Goal: Use online tool/utility: Utilize a website feature to perform a specific function

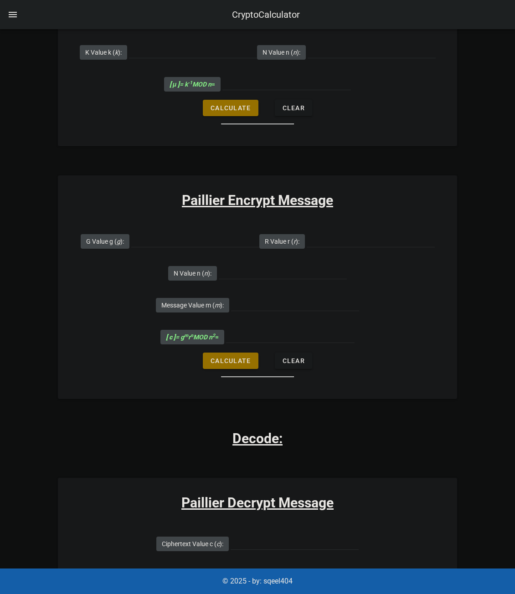
scroll to position [683, 0]
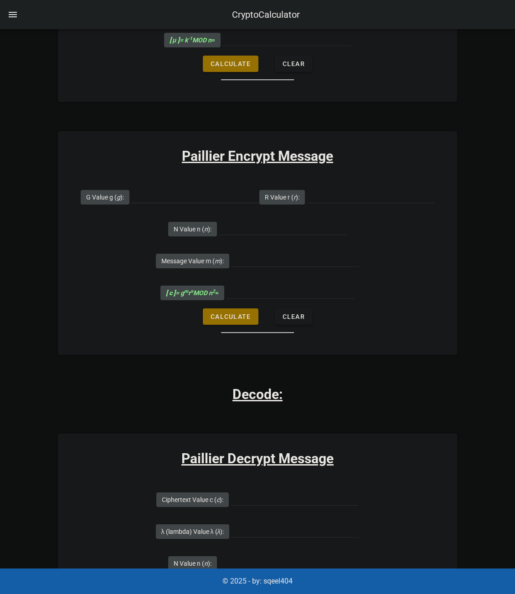
click at [184, 200] on input "G Value g ( g ):" at bounding box center [195, 195] width 128 height 15
click at [182, 191] on input "G Value g ( g ):" at bounding box center [195, 195] width 128 height 15
paste input "7019"
type input "7019"
click at [372, 200] on input "R Value r ( r ):" at bounding box center [371, 195] width 128 height 15
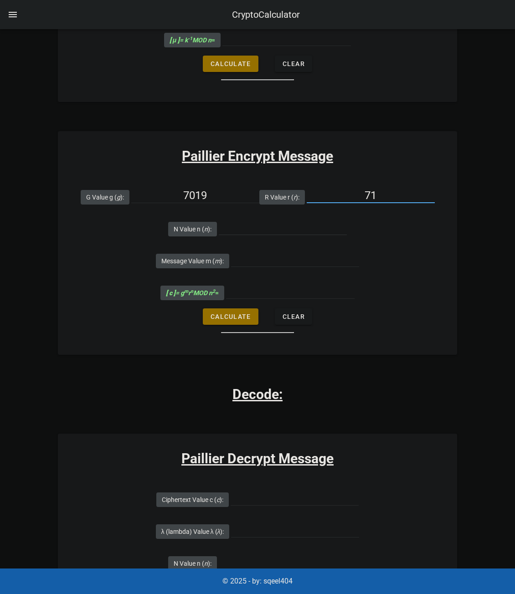
type input "71"
click at [257, 219] on div at bounding box center [283, 230] width 128 height 30
click at [250, 228] on input "N Value n ( n ):" at bounding box center [283, 227] width 128 height 15
paste input "6527"
type input "6527"
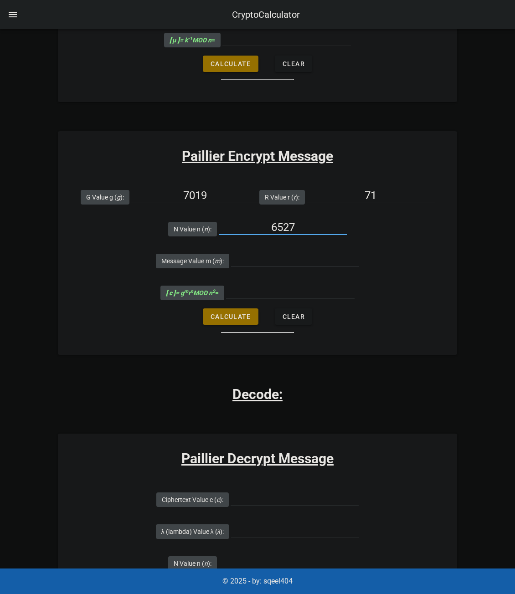
click at [263, 265] on input "Message Value m ( m ):" at bounding box center [295, 259] width 128 height 15
type input "256"
click at [243, 319] on span "Calculate" at bounding box center [230, 316] width 41 height 7
type input "22787030"
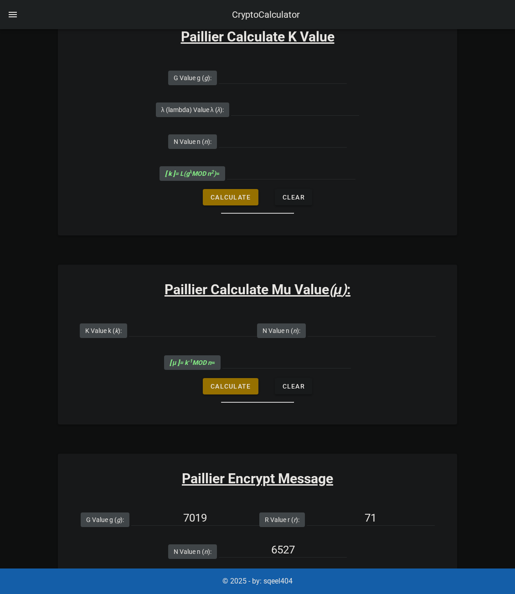
scroll to position [358, 0]
